Goal: Task Accomplishment & Management: Manage account settings

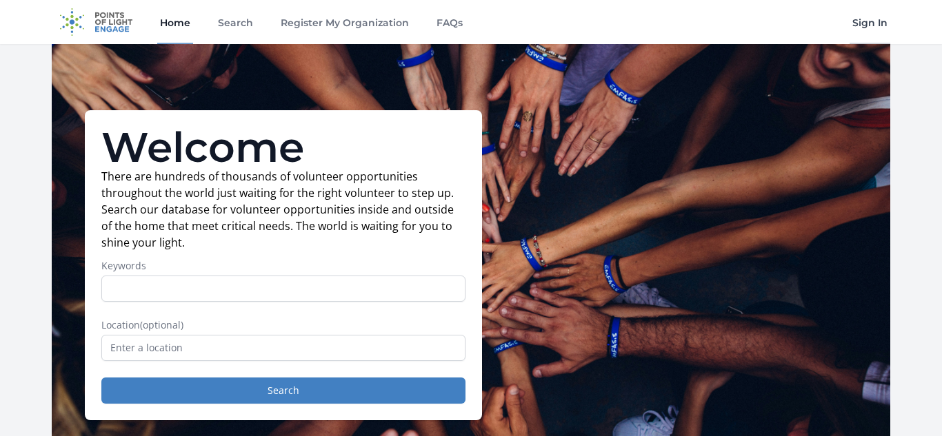
click at [885, 30] on link "Sign In" at bounding box center [869, 22] width 41 height 44
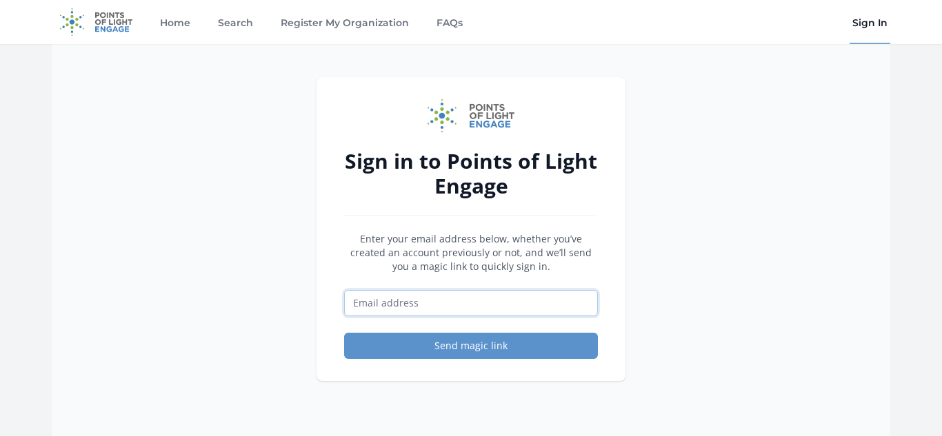
click at [472, 295] on input "Email address" at bounding box center [471, 303] width 254 height 26
type input "volunteer@feelthebeat.dance"
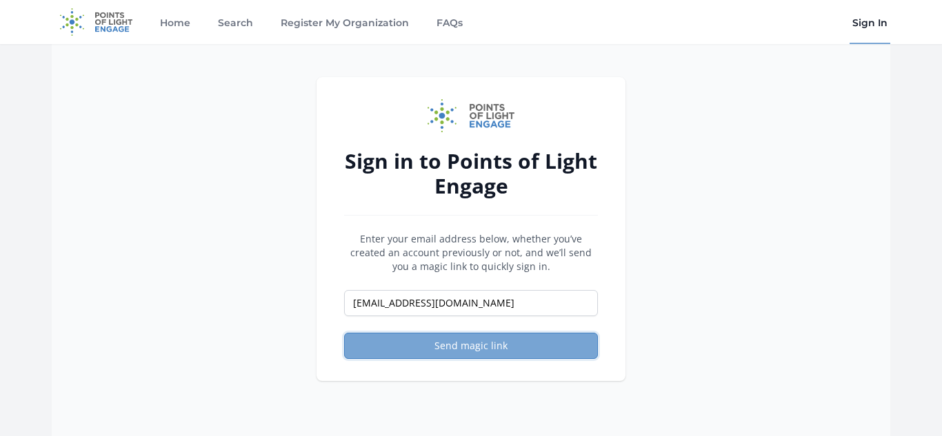
click at [454, 346] on button "Send magic link" at bounding box center [471, 346] width 254 height 26
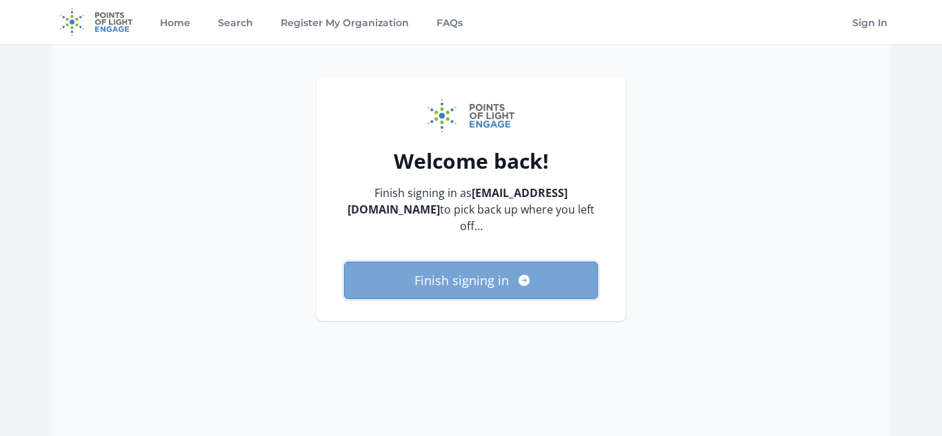
click at [527, 274] on icon "submit" at bounding box center [524, 281] width 14 height 14
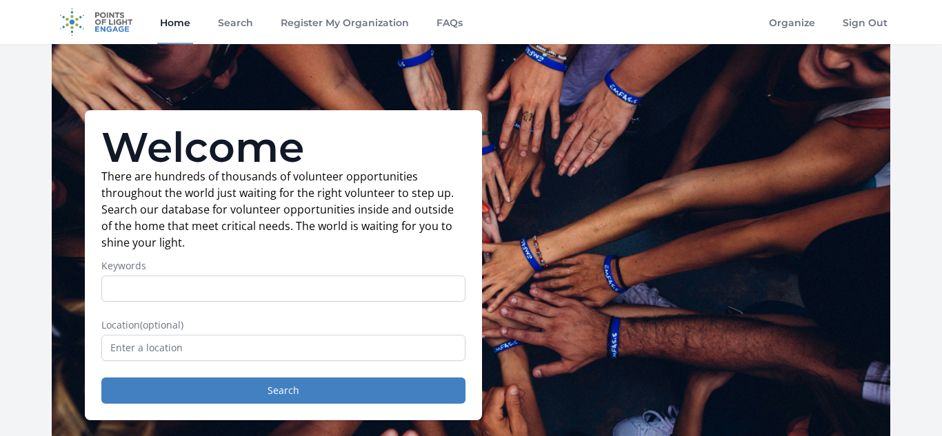
click at [556, 126] on div "Welcome There are hundreds of thousands of volunteer opportunities throughout t…" at bounding box center [471, 265] width 838 height 443
click at [163, 28] on link "Home" at bounding box center [175, 22] width 36 height 44
click at [95, 17] on img at bounding box center [96, 22] width 89 height 44
click at [800, 23] on link "Organize" at bounding box center [792, 22] width 52 height 44
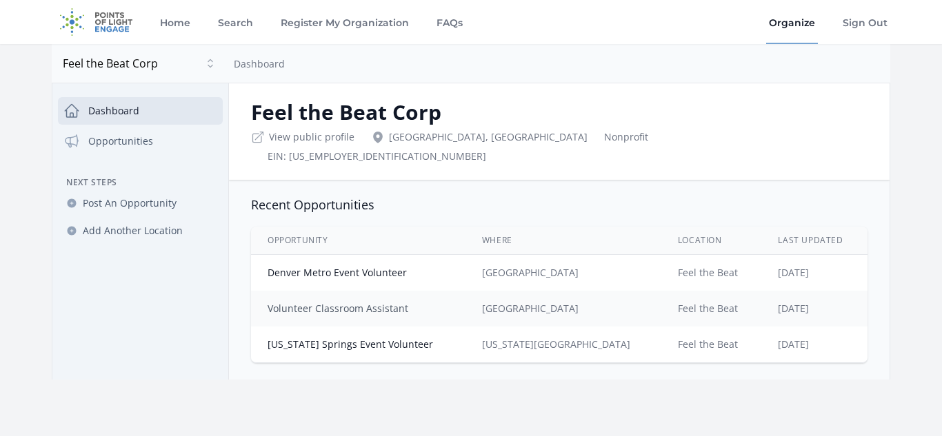
click at [376, 302] on link "Volunteer Classroom Assistant" at bounding box center [338, 308] width 141 height 13
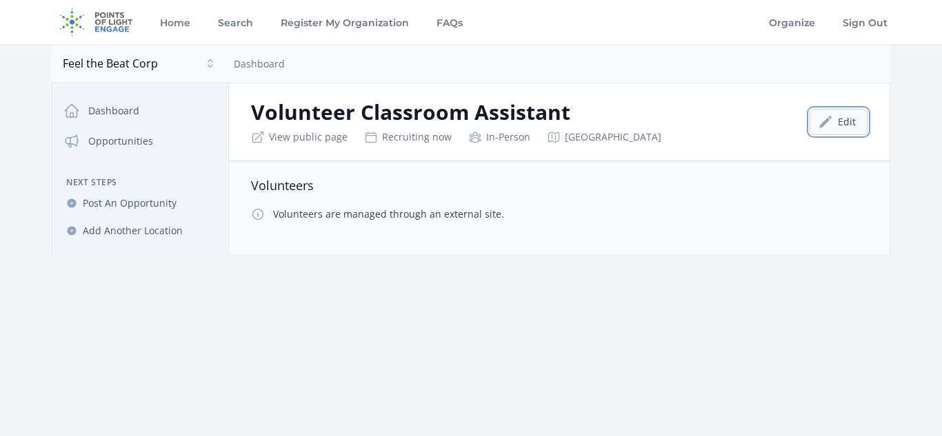
click at [845, 125] on link "Edit" at bounding box center [838, 122] width 58 height 26
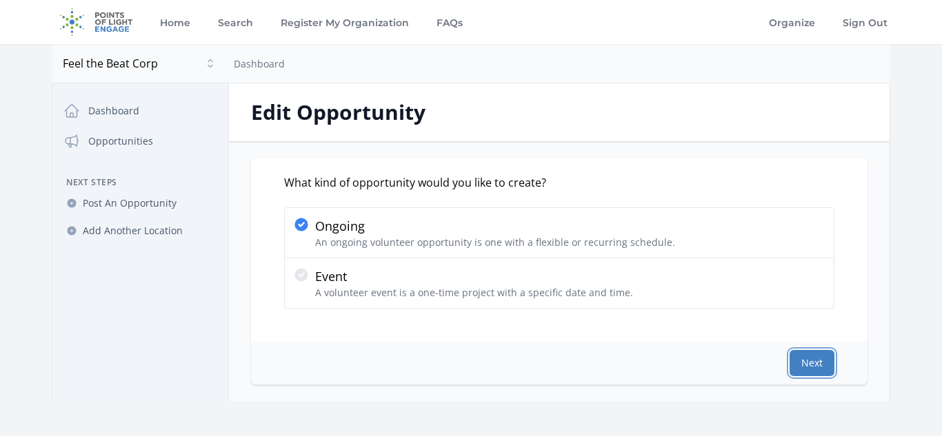
click at [814, 358] on button "Next" at bounding box center [811, 363] width 45 height 26
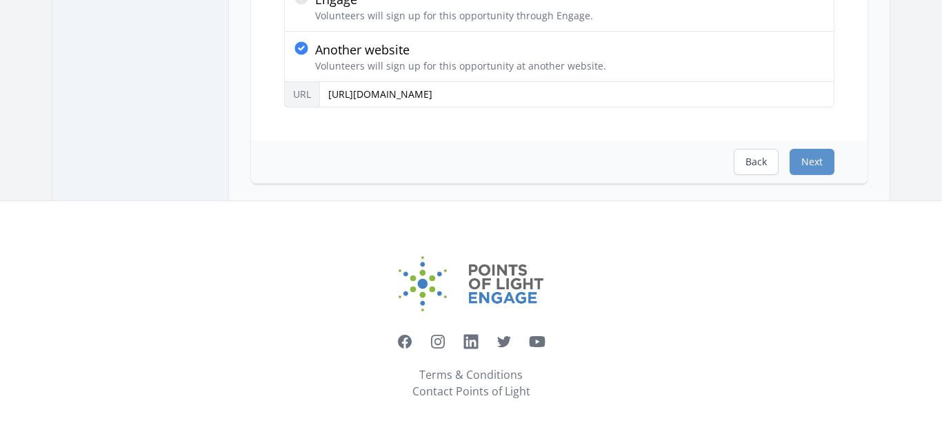
scroll to position [374, 0]
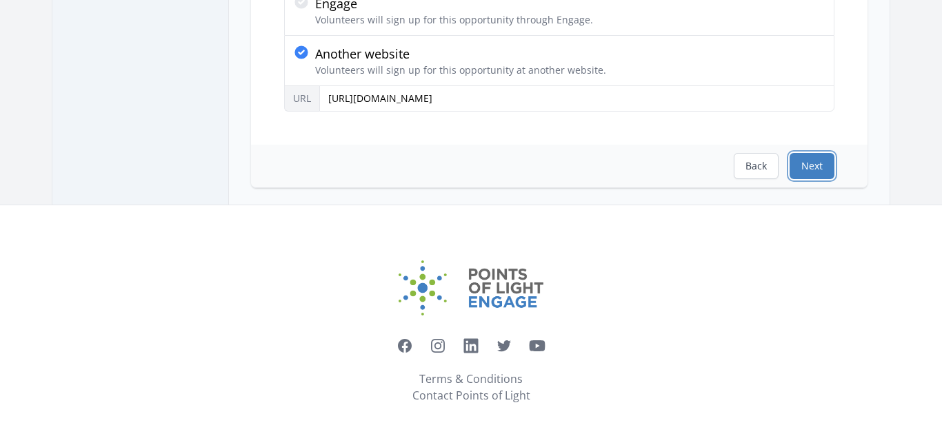
click at [803, 170] on button "Next" at bounding box center [811, 166] width 45 height 26
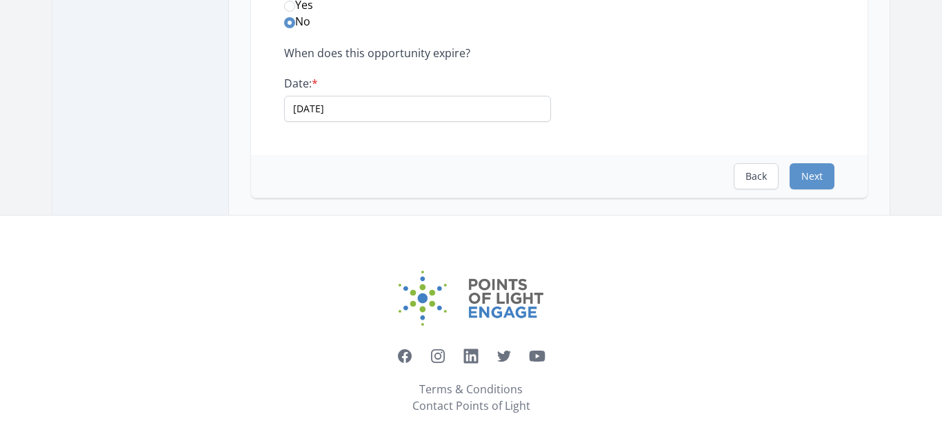
scroll to position [374, 0]
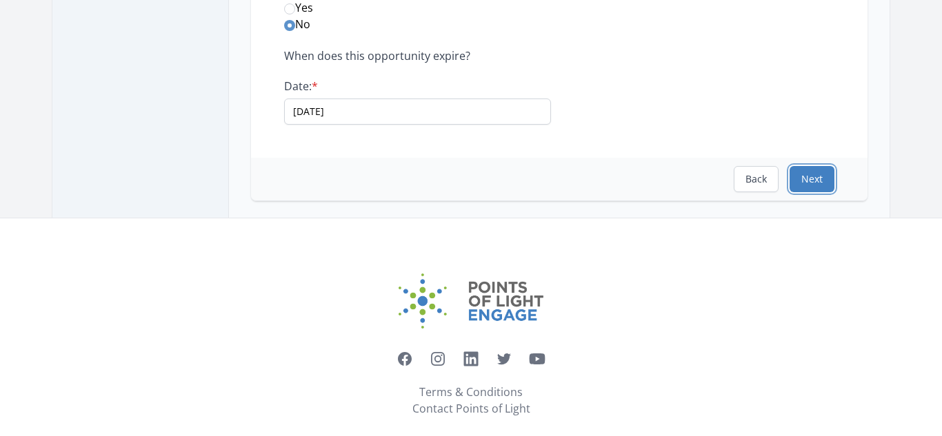
click at [814, 176] on button "Next" at bounding box center [811, 179] width 45 height 26
select select "Leadership"
select select "Disabilities"
select select "Sports & Recreation"
select select "Arts & Culture"
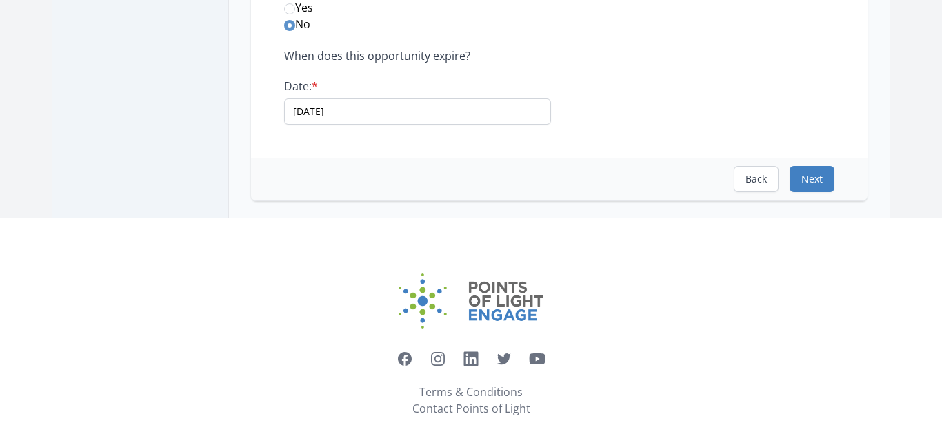
select select "Good Health and Well-Being"
select select "Reduced Inequalities"
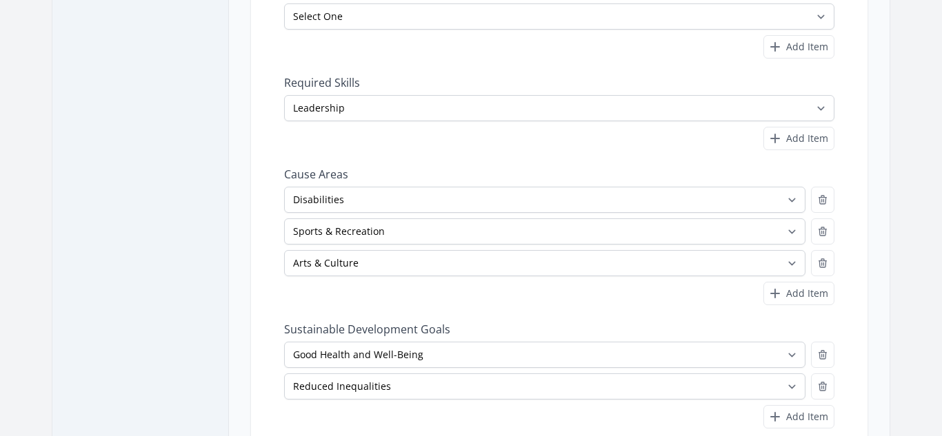
scroll to position [594, 0]
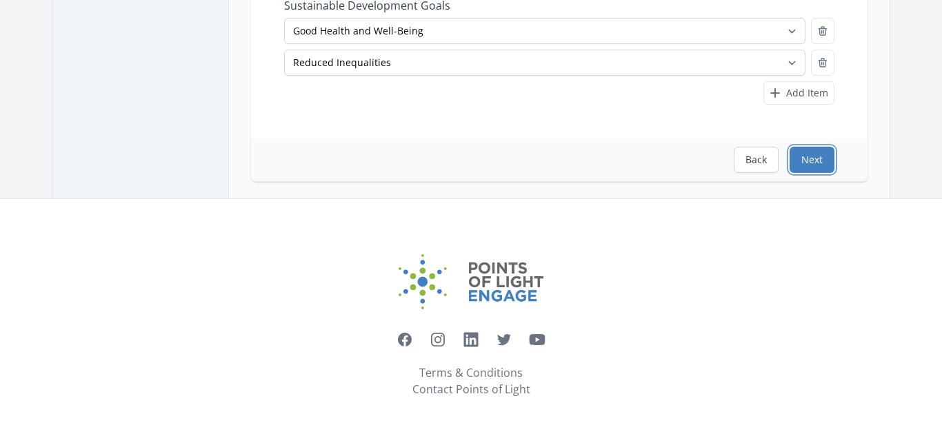
click at [805, 165] on button "Next" at bounding box center [811, 160] width 45 height 26
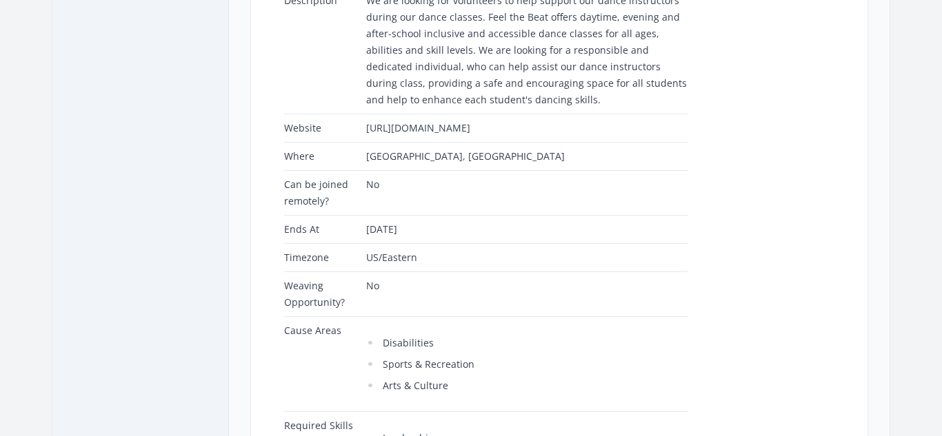
scroll to position [282, 0]
click at [495, 68] on td "We are looking for volunteers to help support our dance instructors during our …" at bounding box center [524, 52] width 327 height 128
click at [472, 42] on td "We are looking for volunteers to help support our dance instructors during our …" at bounding box center [524, 52] width 327 height 128
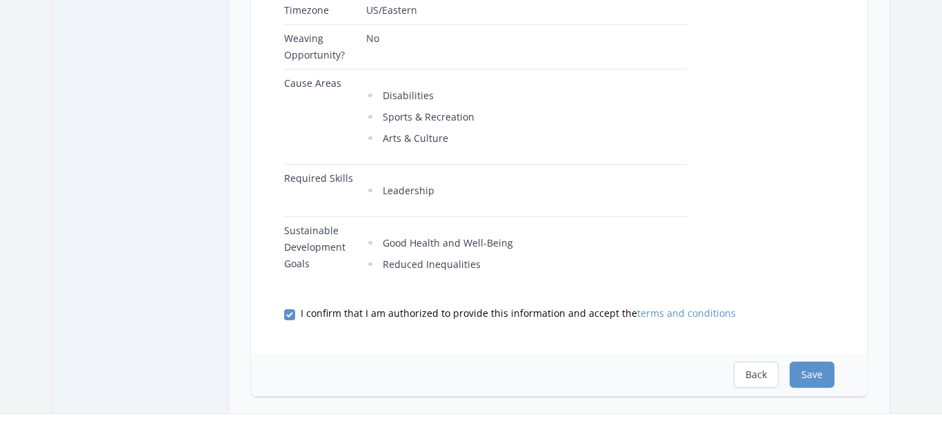
scroll to position [532, 0]
click at [814, 370] on button "Save" at bounding box center [811, 374] width 45 height 26
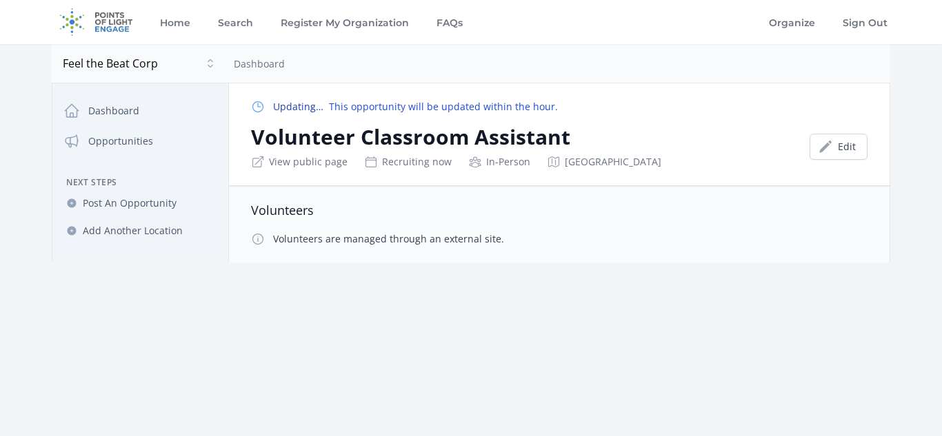
scroll to position [66, 0]
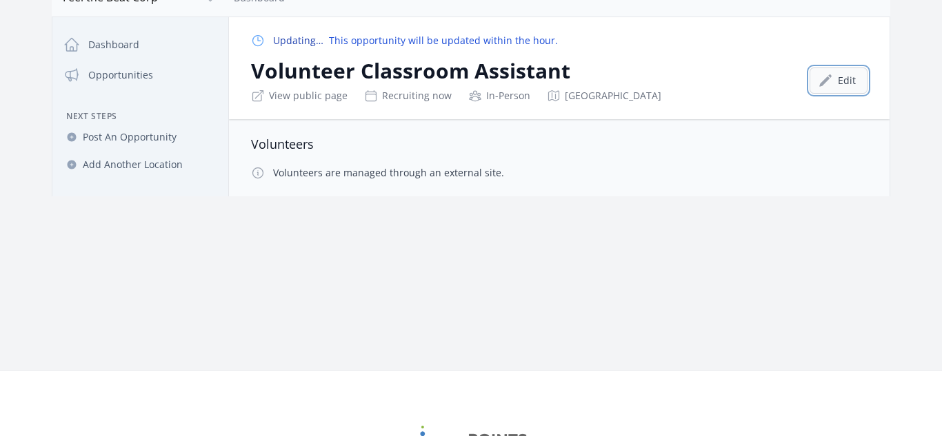
click at [827, 82] on icon at bounding box center [825, 81] width 14 height 14
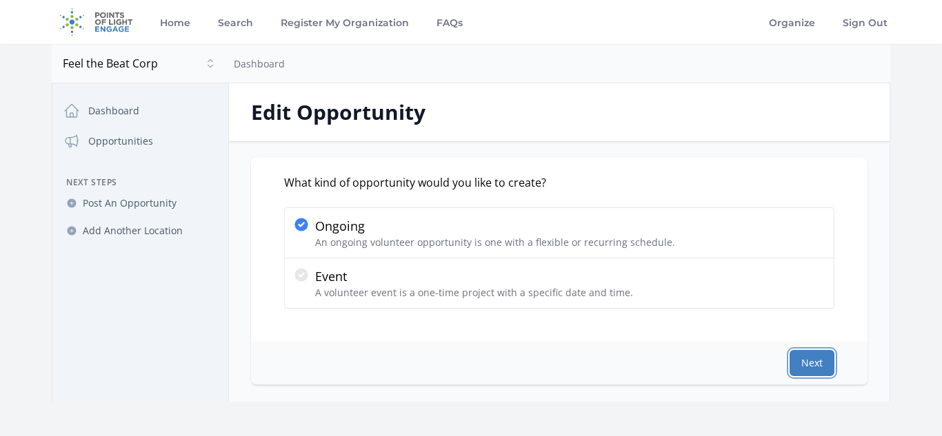
click at [818, 366] on button "Next" at bounding box center [811, 363] width 45 height 26
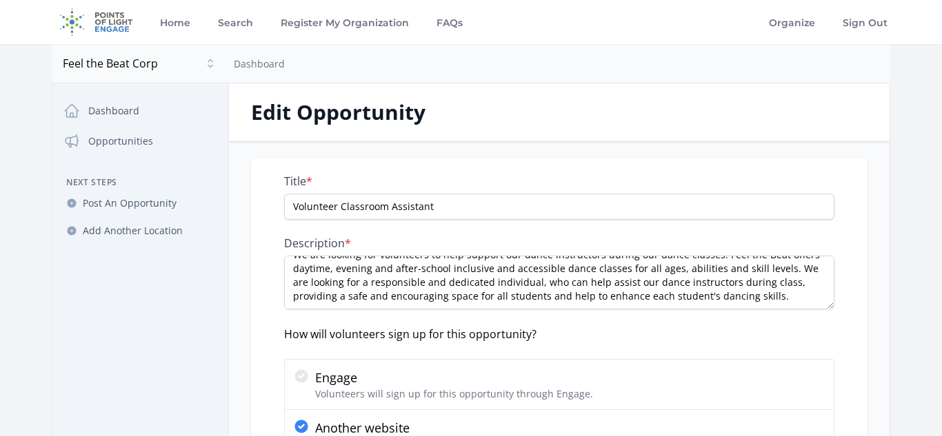
scroll to position [1, 0]
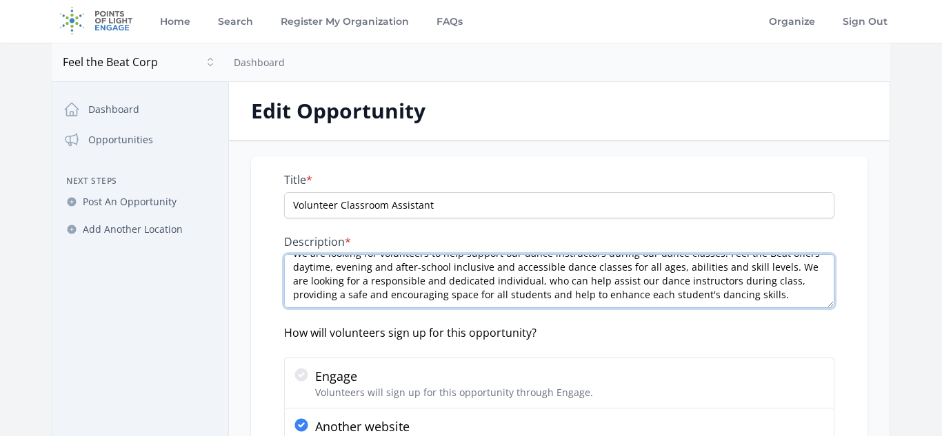
click at [745, 300] on textarea "We are looking for volunteers to help support our dance instructors during our …" at bounding box center [559, 281] width 550 height 54
paste textarea "We are specifically looking for weekday evenings, Saturdays, and occasionally d…"
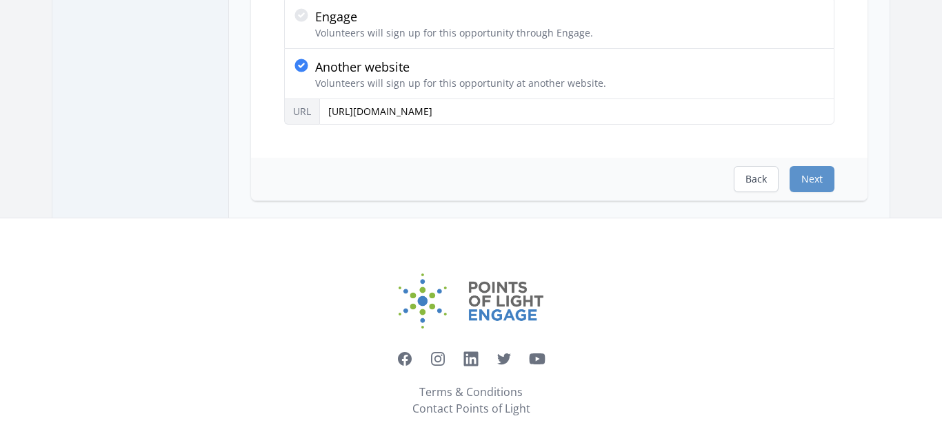
scroll to position [364, 0]
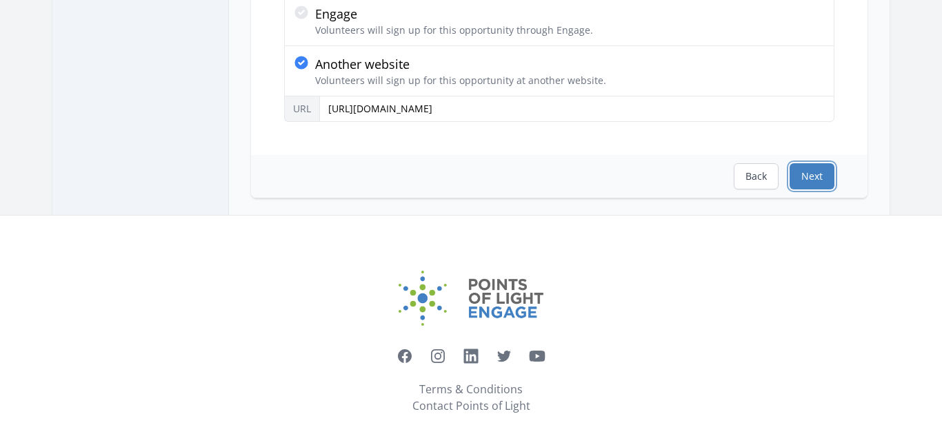
click at [814, 168] on button "Next" at bounding box center [811, 176] width 45 height 26
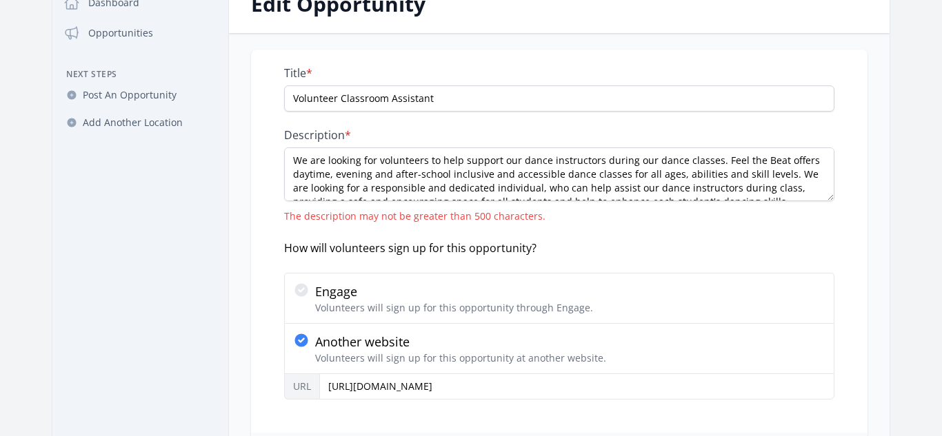
scroll to position [105, 0]
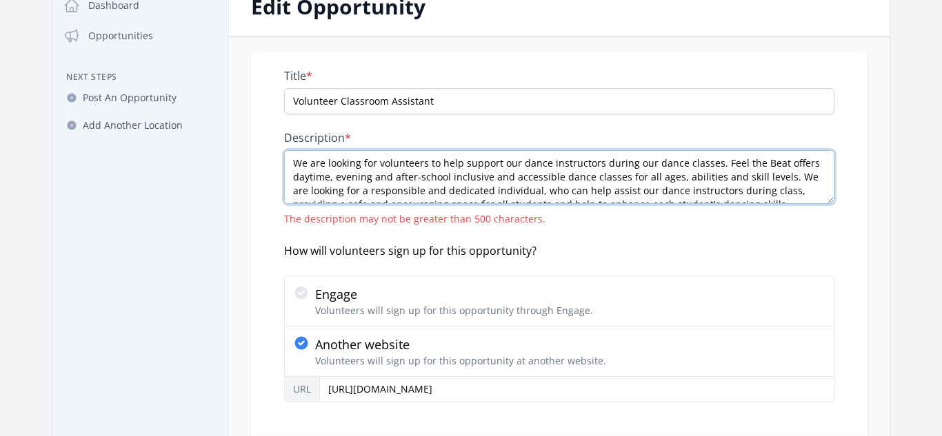
drag, startPoint x: 779, startPoint y: 180, endPoint x: 270, endPoint y: 143, distance: 510.8
click at [270, 143] on div "Title * Volunteer Classroom Assistant Description * We are looking for voluntee…" at bounding box center [559, 243] width 616 height 383
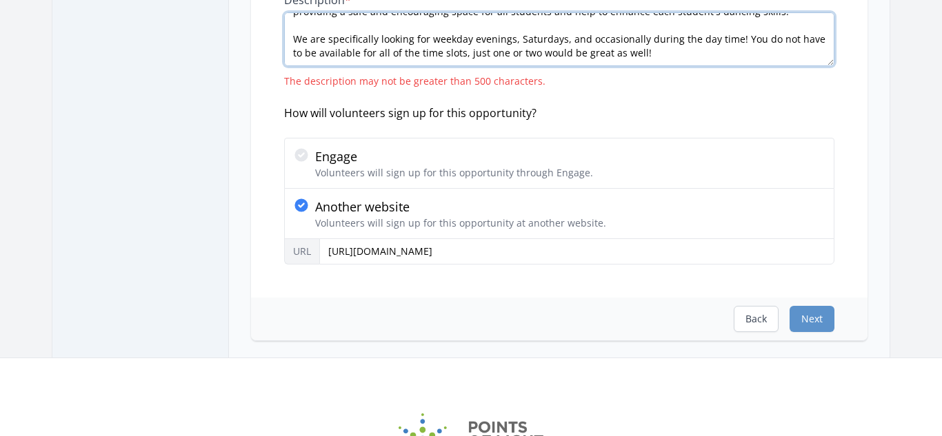
scroll to position [233, 0]
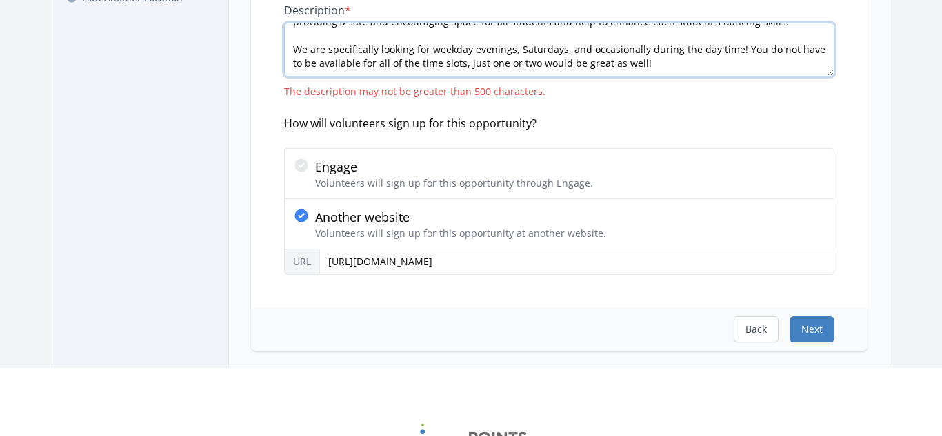
type textarea "We are looking for a responsible and dedicated individual, who can help assist …"
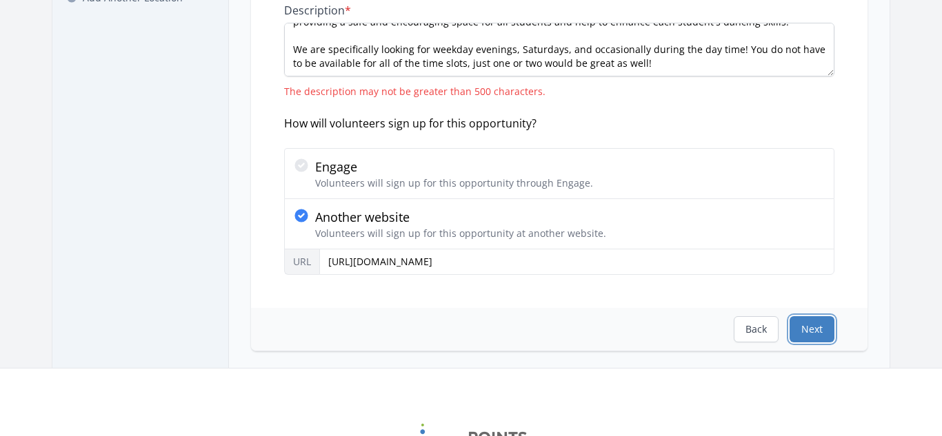
click at [814, 339] on button "Next" at bounding box center [811, 329] width 45 height 26
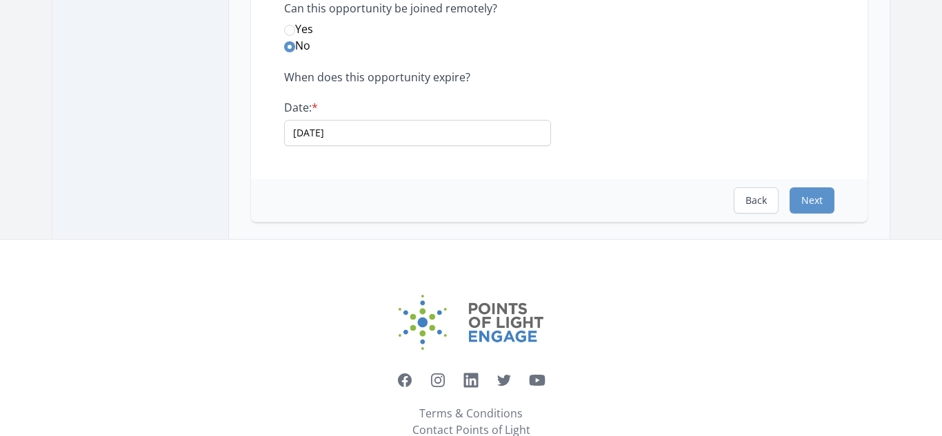
scroll to position [393, 0]
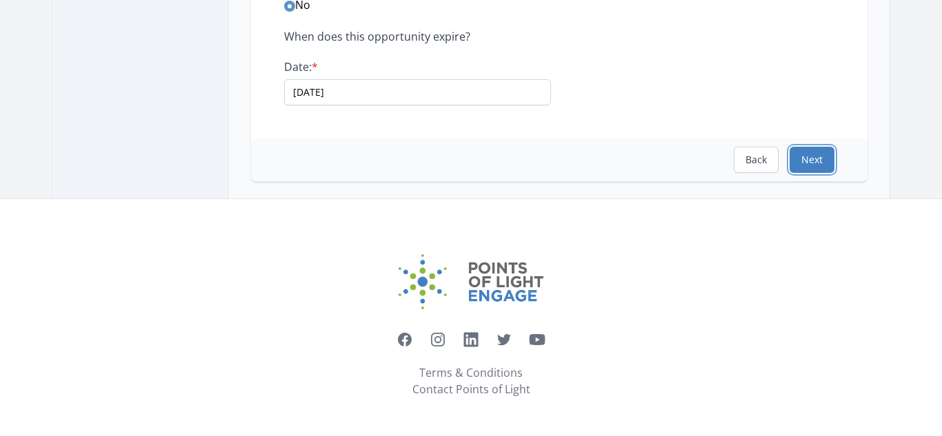
click at [823, 163] on button "Next" at bounding box center [811, 160] width 45 height 26
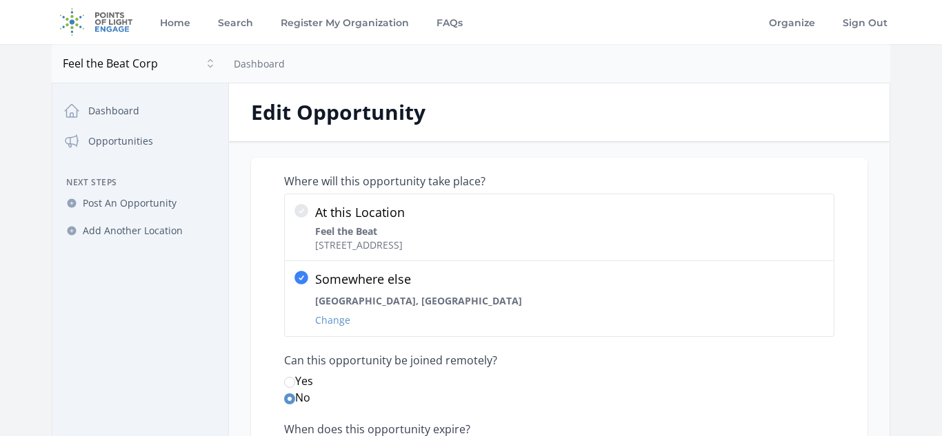
select select "Leadership"
select select "Disabilities"
select select "Sports & Recreation"
select select "Arts & Culture"
select select "Good Health and Well-Being"
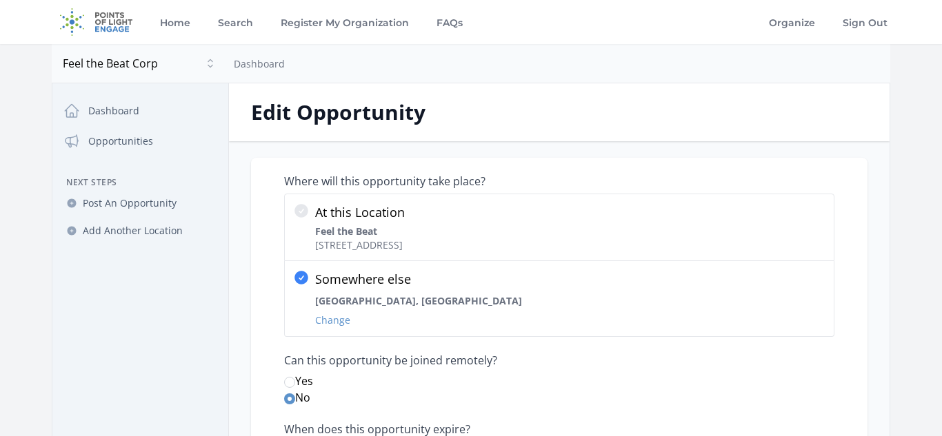
select select "Reduced Inequalities"
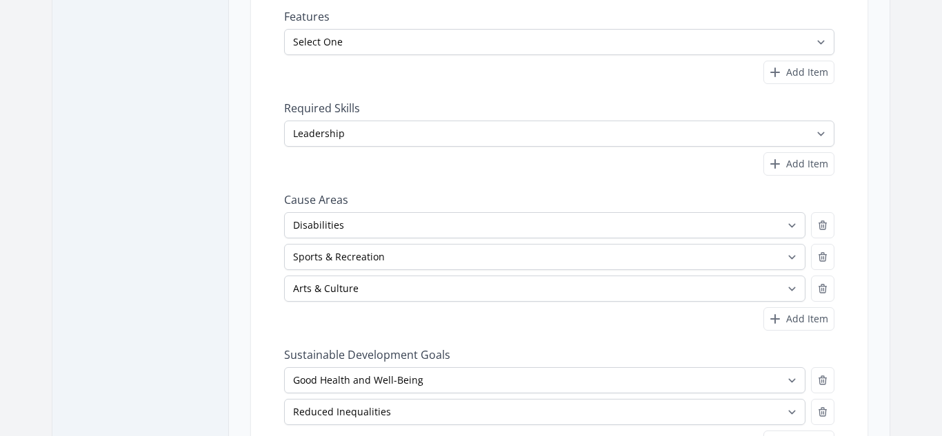
scroll to position [594, 0]
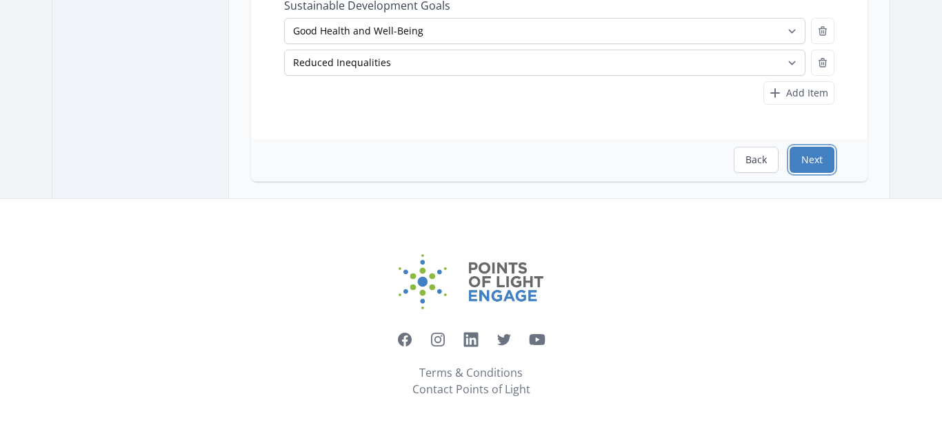
click at [823, 163] on button "Next" at bounding box center [811, 160] width 45 height 26
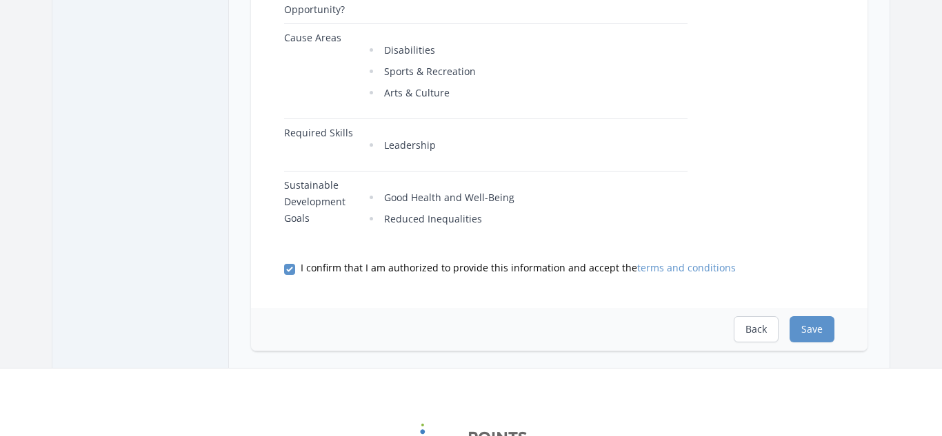
scroll to position [729, 0]
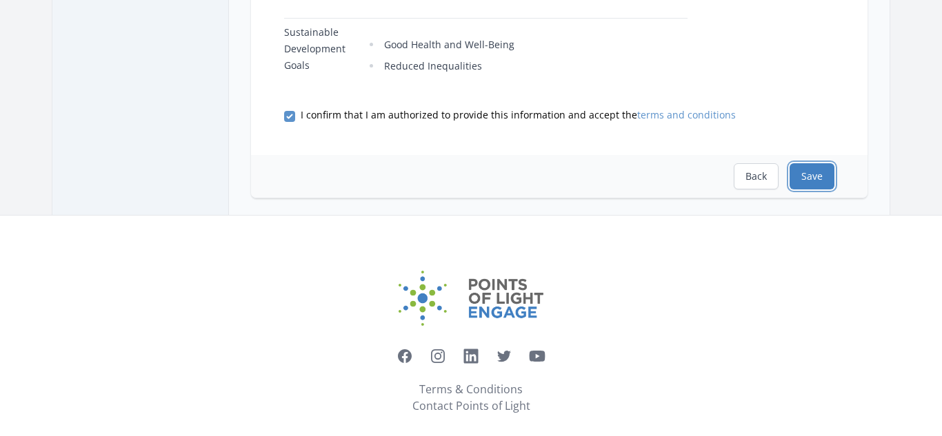
click at [820, 167] on button "Save" at bounding box center [811, 176] width 45 height 26
